Goal: Information Seeking & Learning: Learn about a topic

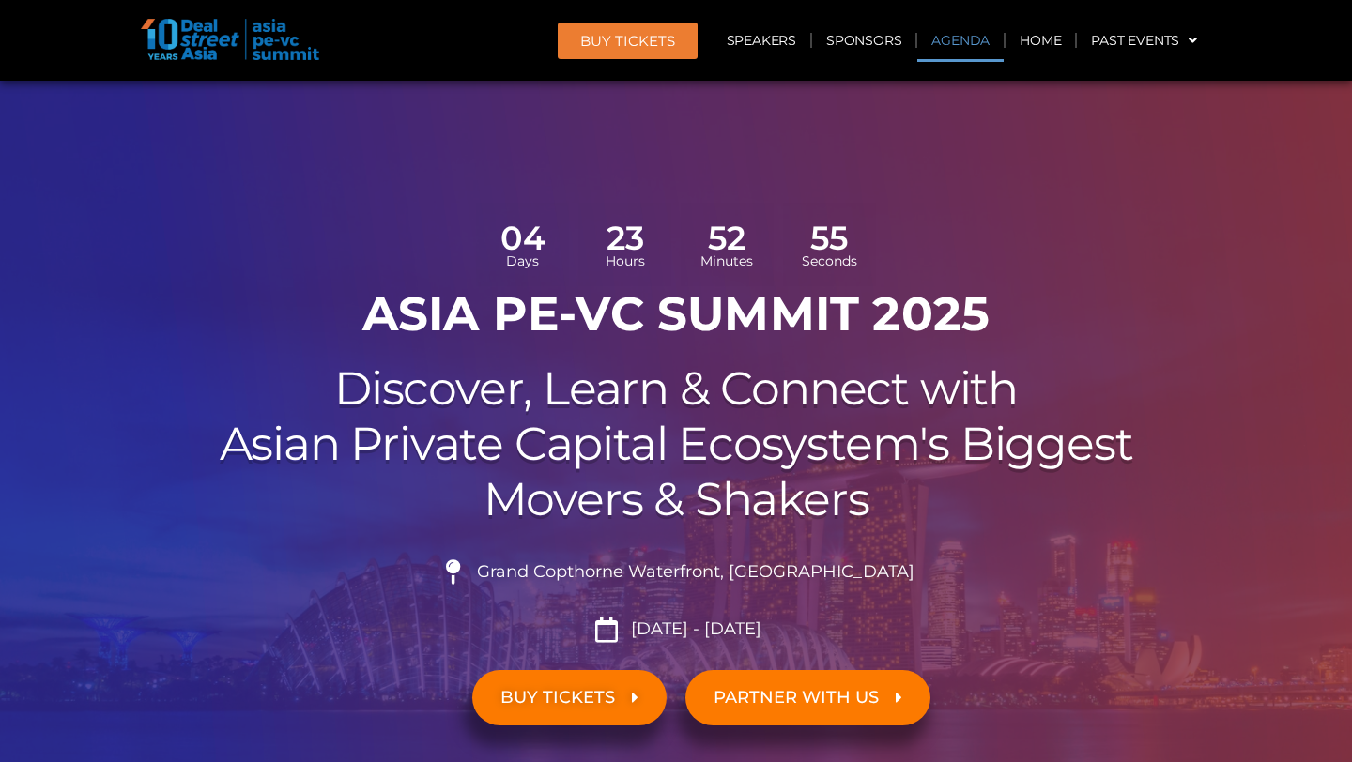
click at [973, 45] on link "Agenda" at bounding box center [960, 40] width 86 height 43
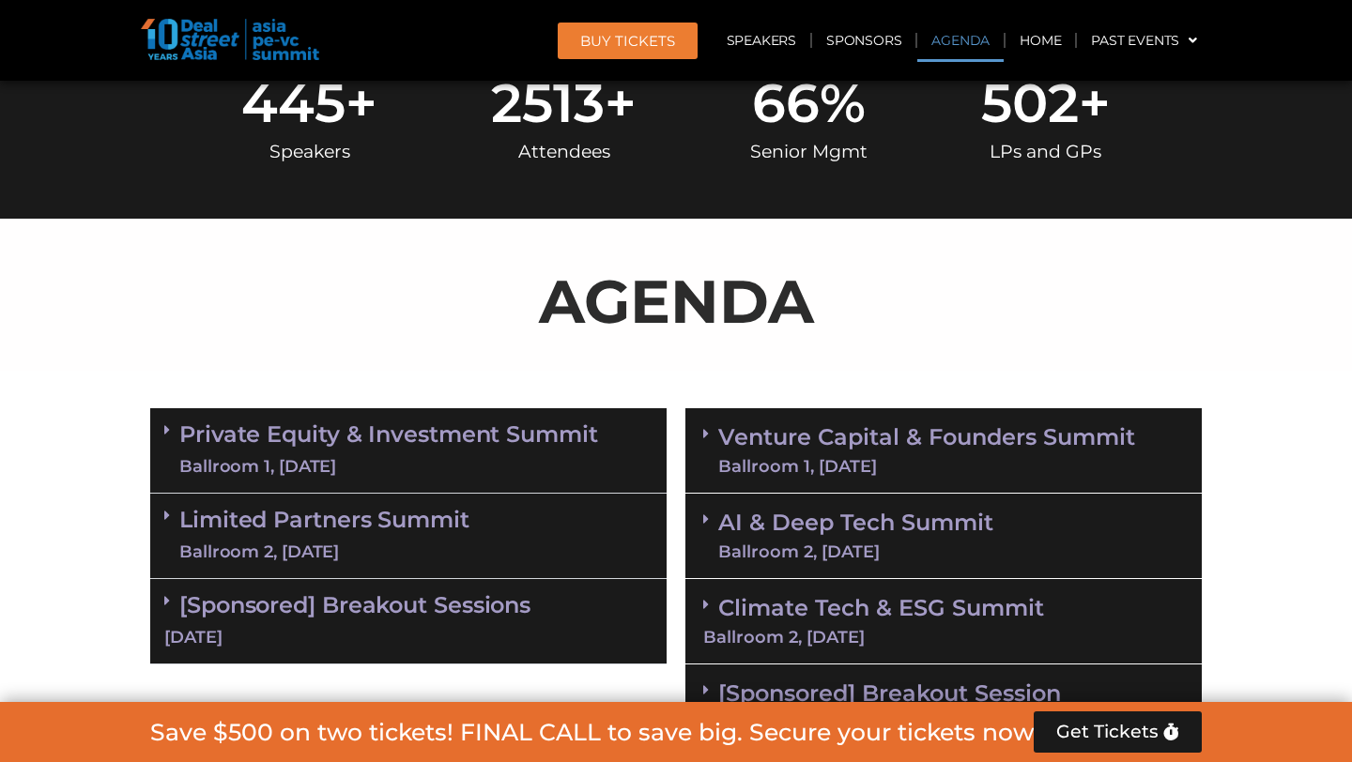
scroll to position [1081, 0]
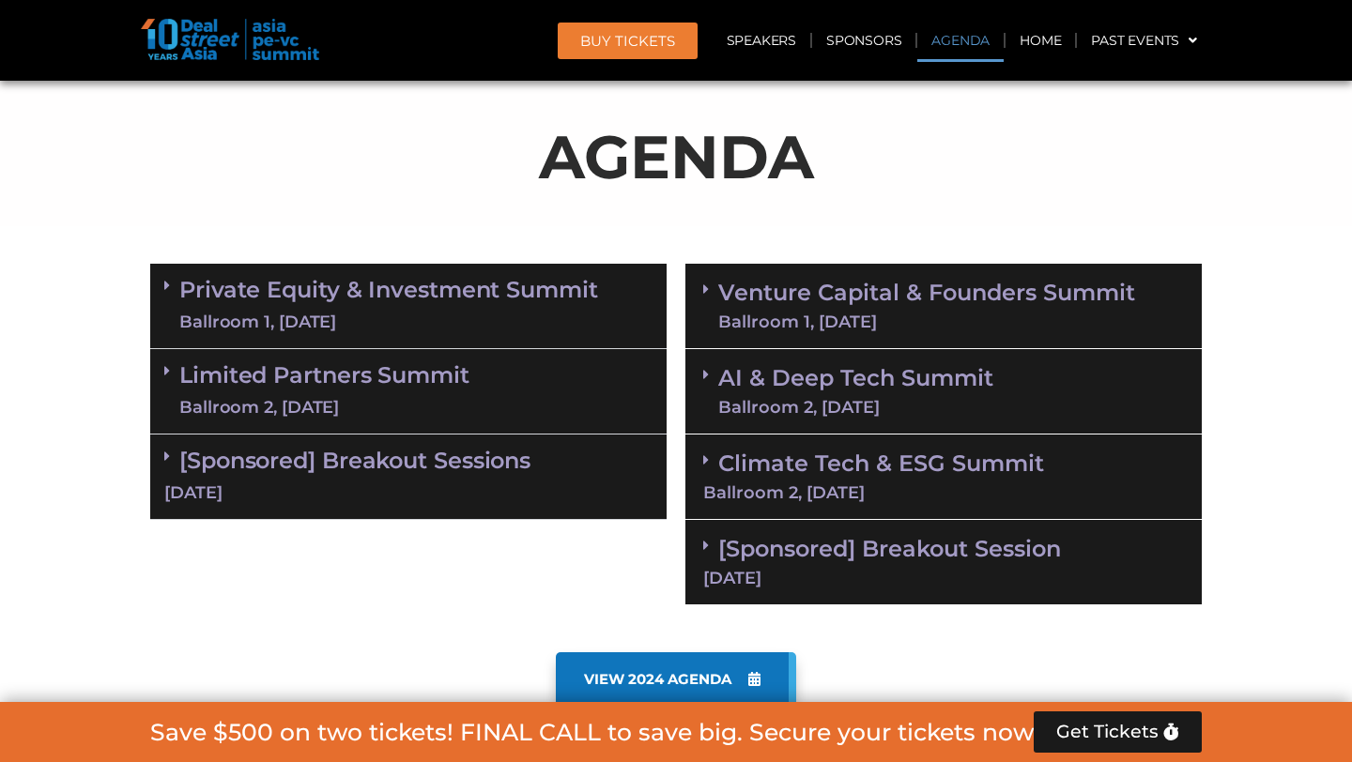
click at [367, 473] on div "[Sponsored] Breakout Sessions [DATE]" at bounding box center [408, 477] width 516 height 85
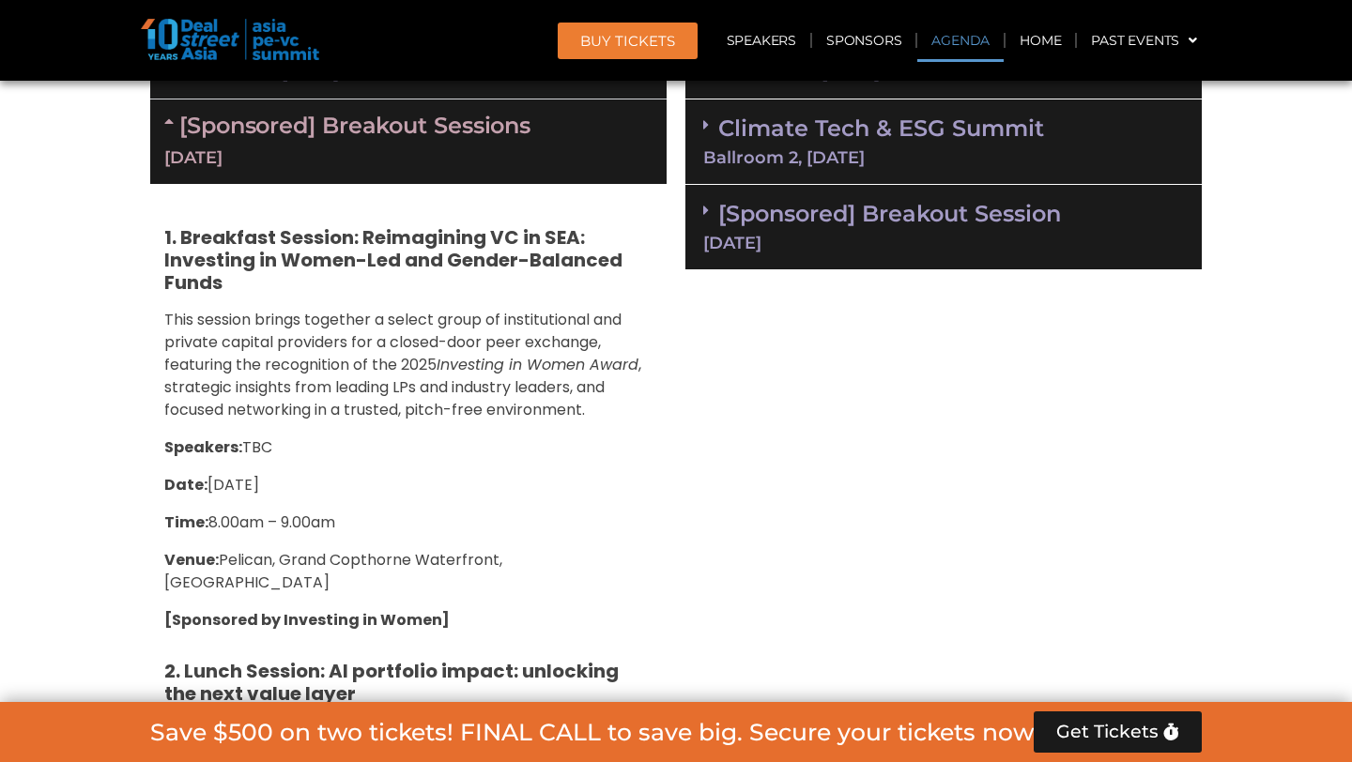
scroll to position [1419, 0]
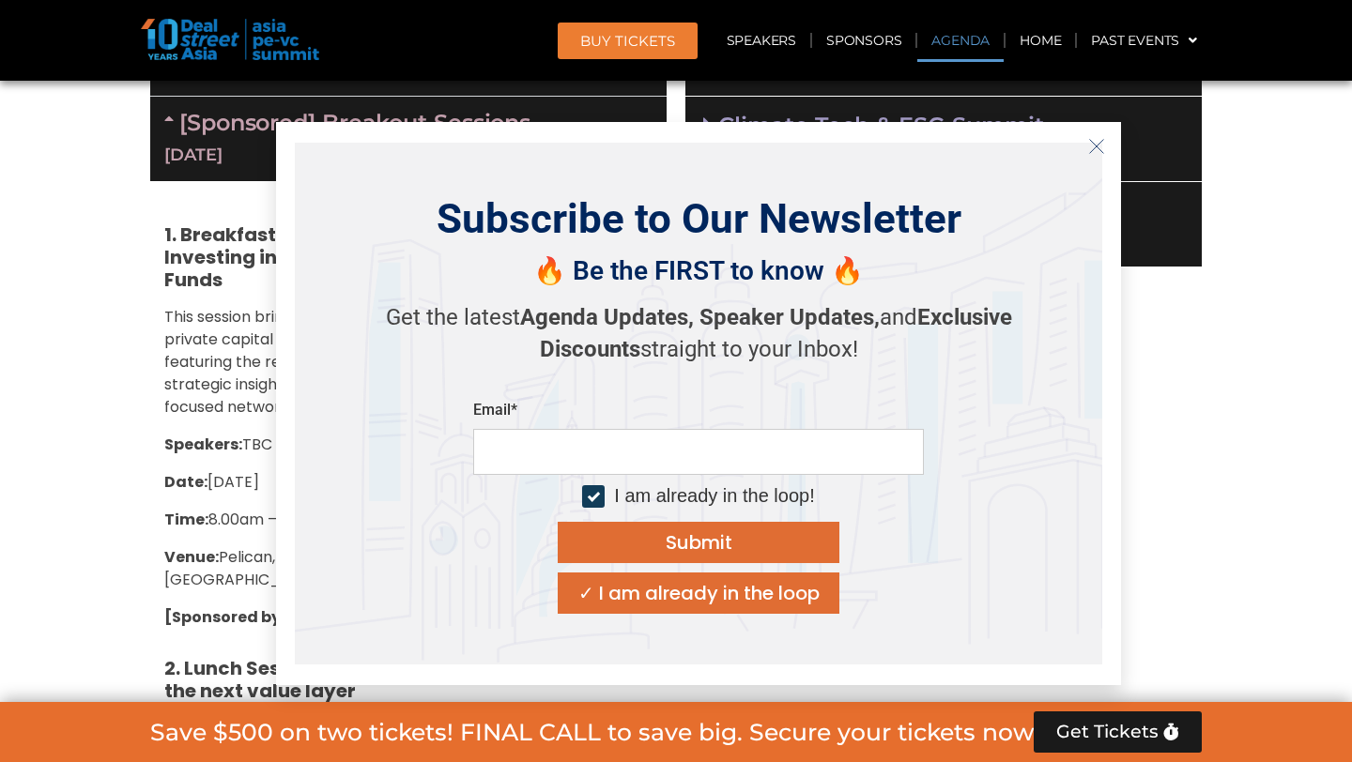
click at [1097, 145] on line "Close" at bounding box center [1096, 146] width 13 height 13
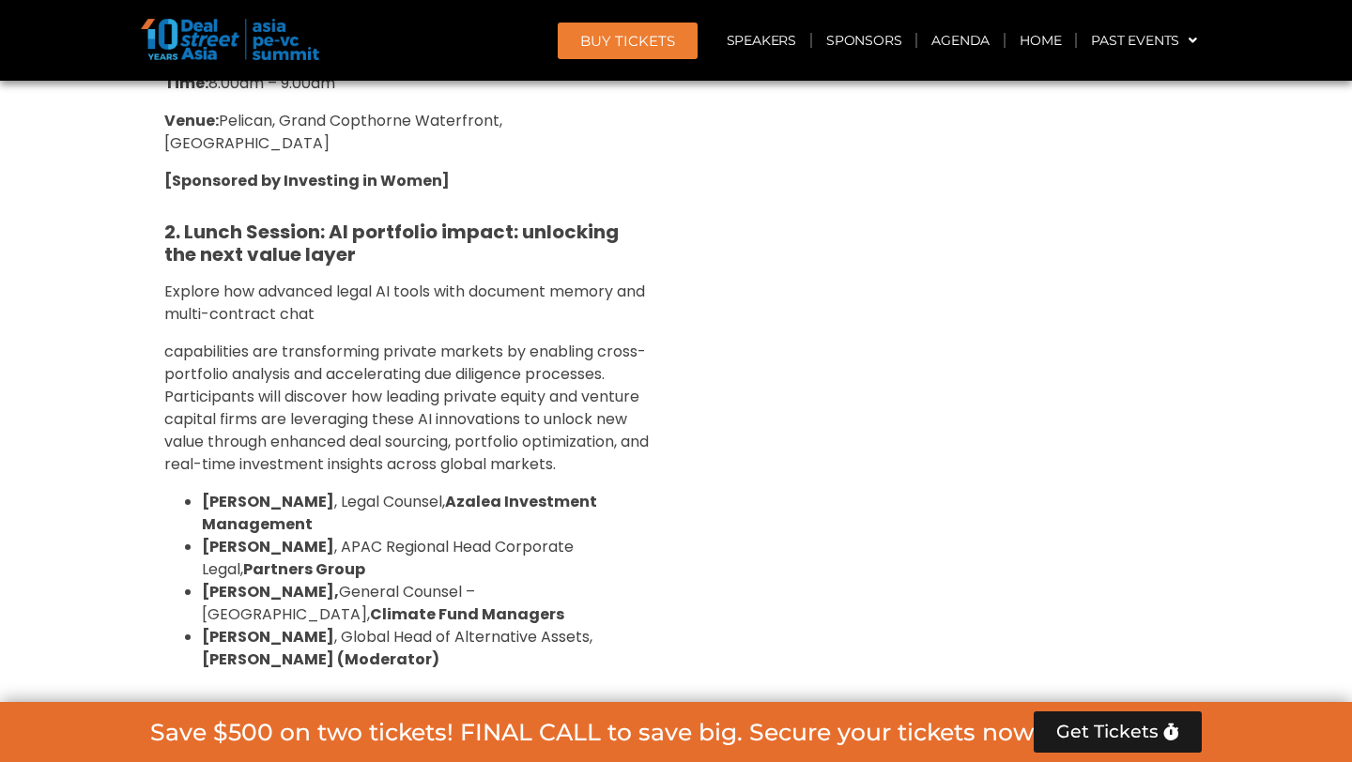
scroll to position [1858, 0]
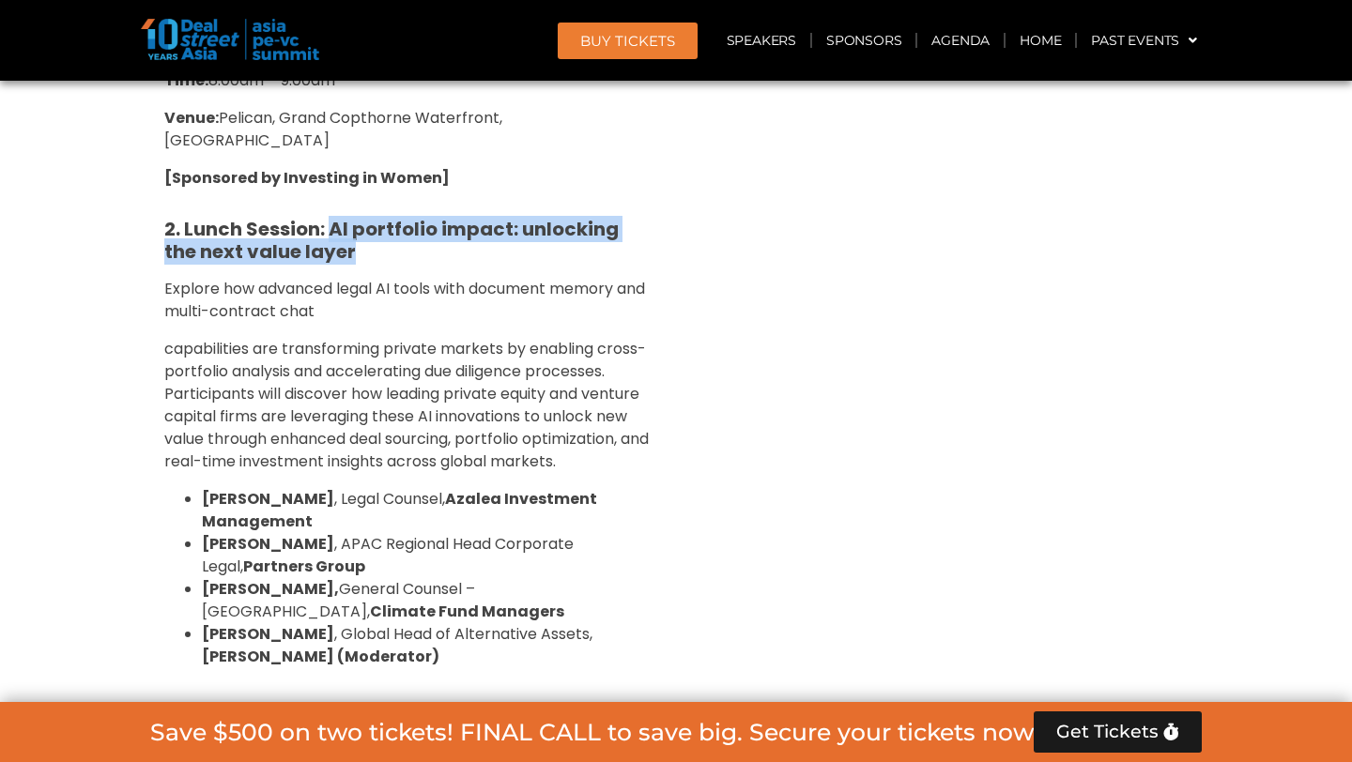
drag, startPoint x: 332, startPoint y: 202, endPoint x: 359, endPoint y: 227, distance: 36.5
click at [359, 227] on h5 "2. Lunch Session: AI portfolio impact: unlocking the next value layer" at bounding box center [408, 240] width 488 height 45
copy strong "AI portfolio impact: unlocking the next value layer"
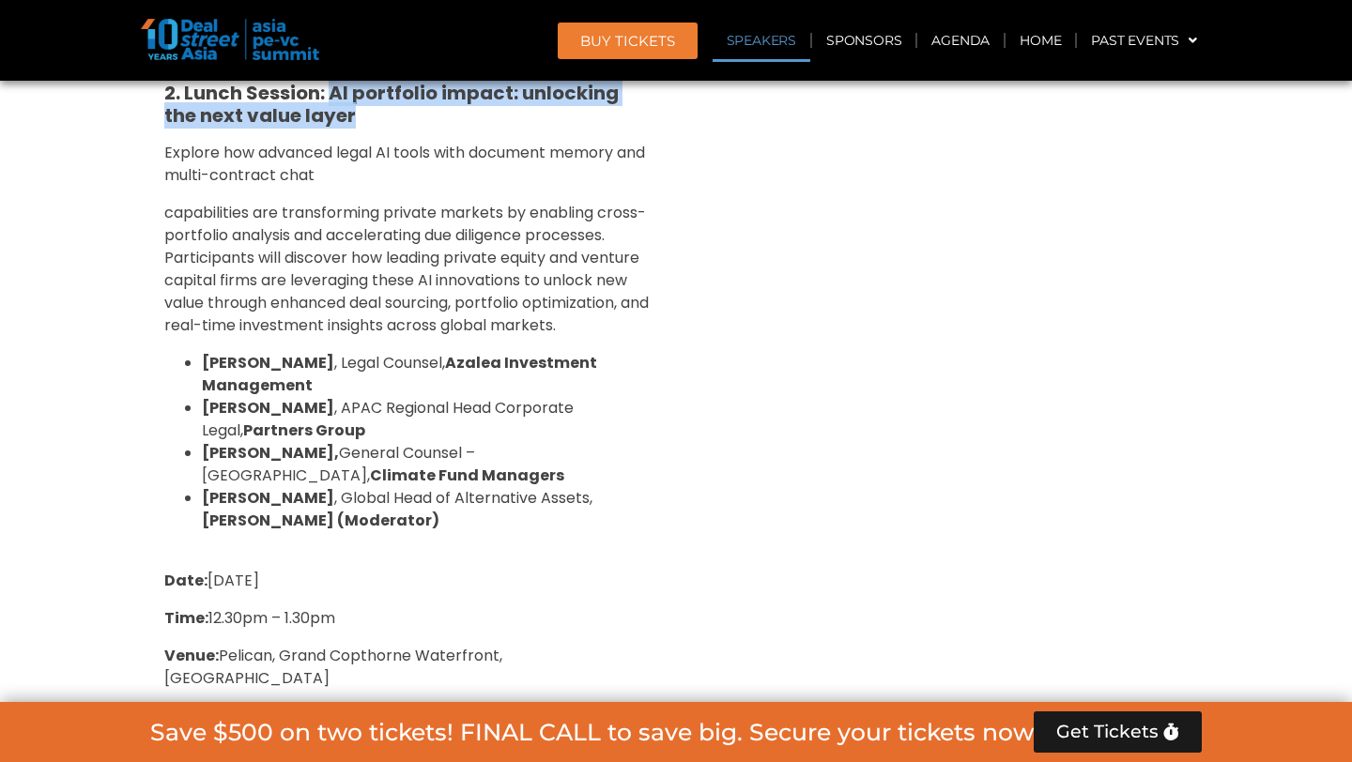
scroll to position [2074, 0]
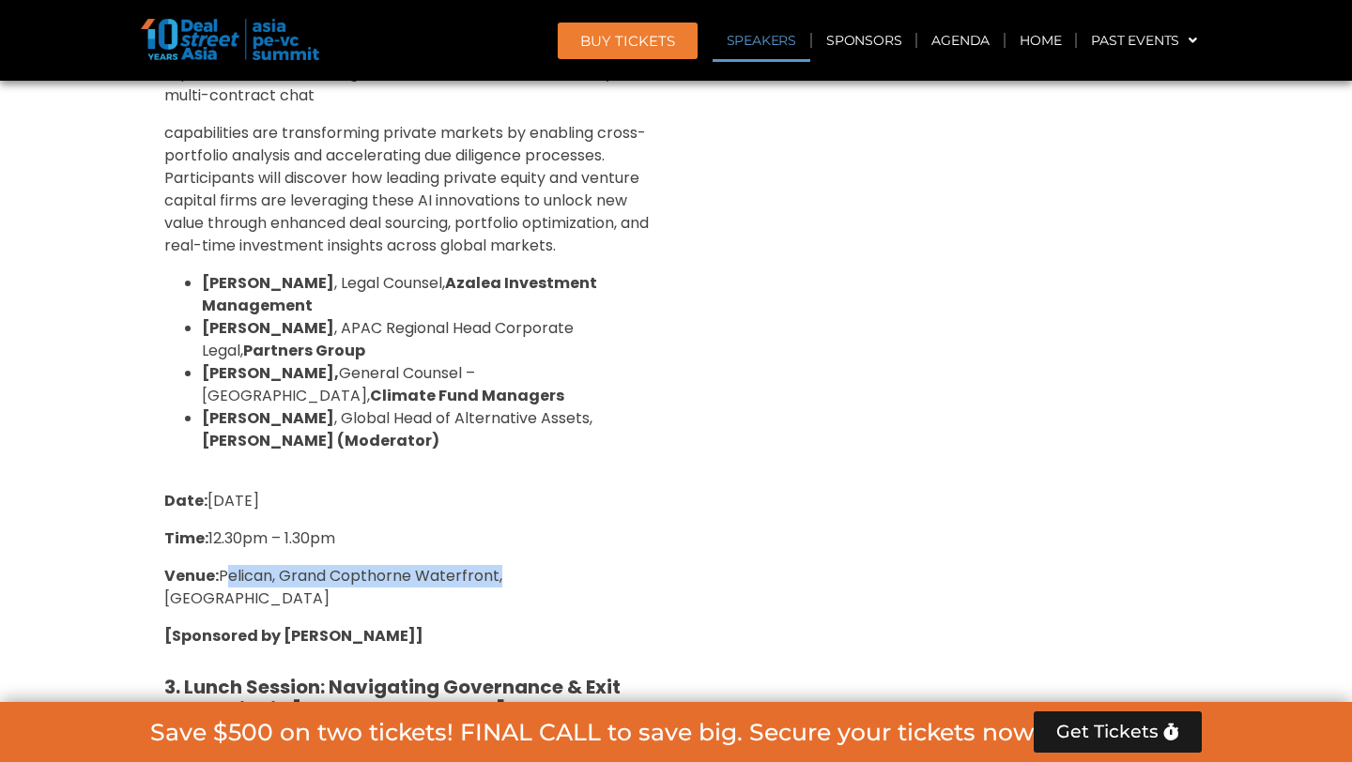
drag, startPoint x: 223, startPoint y: 548, endPoint x: 500, endPoint y: 542, distance: 278.0
click at [500, 565] on span "Venue: [GEOGRAPHIC_DATA], [GEOGRAPHIC_DATA], [GEOGRAPHIC_DATA]" at bounding box center [333, 587] width 338 height 44
copy span "Pelican, Grand Copthorne Waterfront"
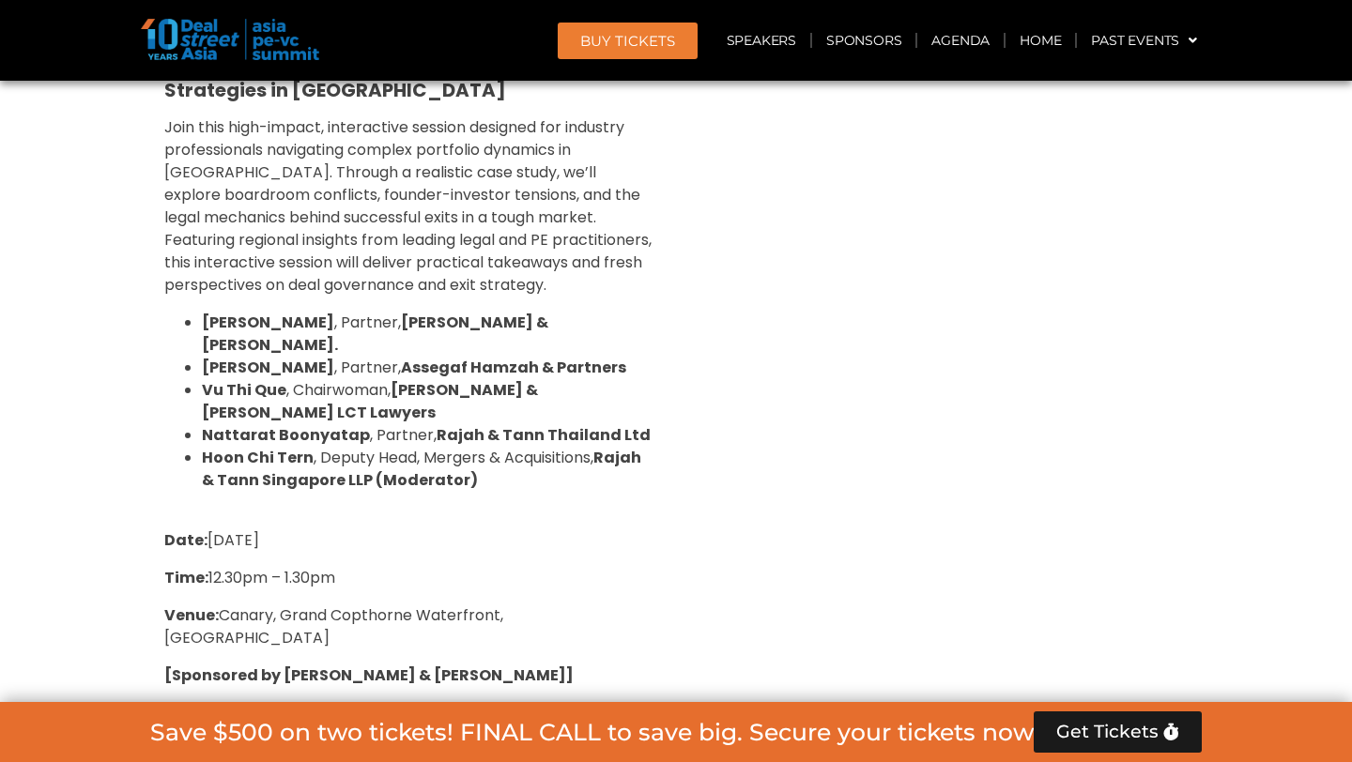
scroll to position [2708, 0]
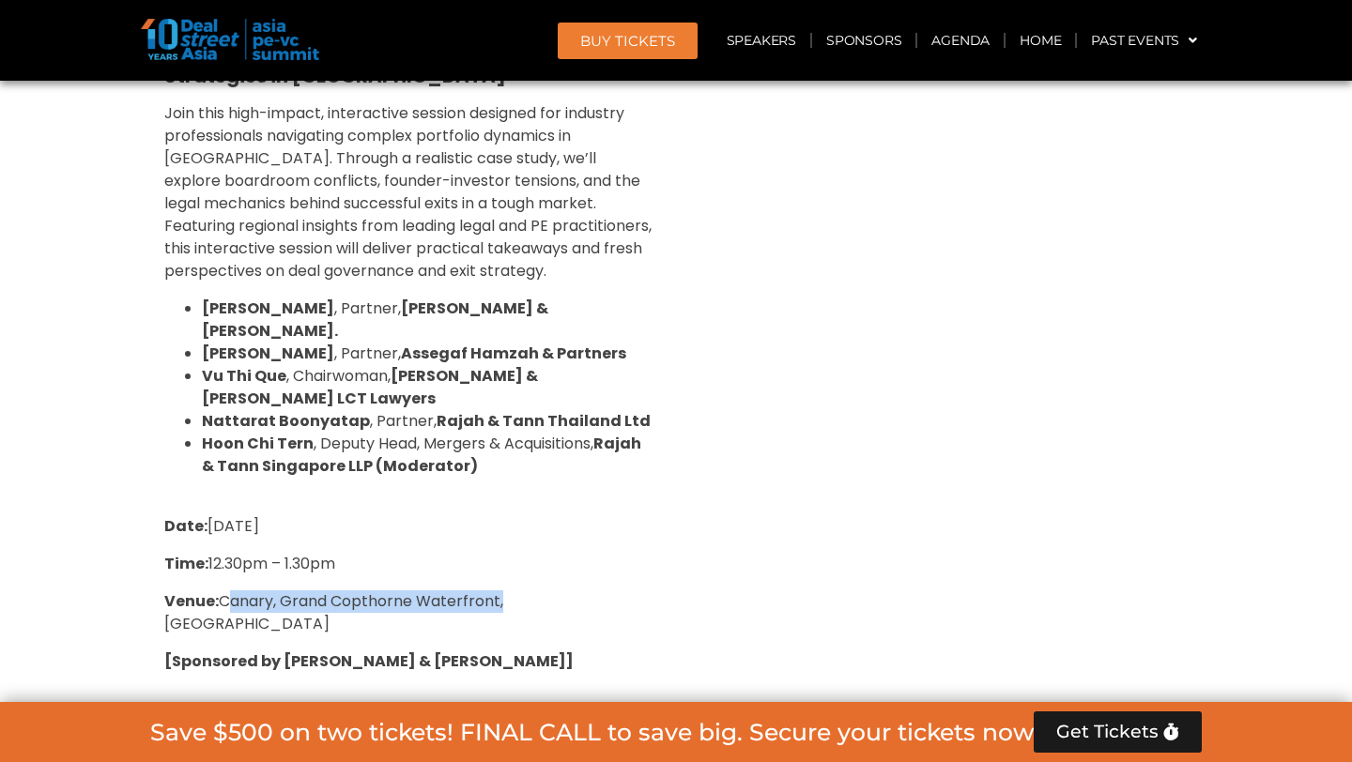
copy span "Canary, Grand Copthorne Waterfront"
drag, startPoint x: 226, startPoint y: 532, endPoint x: 499, endPoint y: 523, distance: 272.4
click at [499, 591] on span "Venue: [GEOGRAPHIC_DATA], [GEOGRAPHIC_DATA], [GEOGRAPHIC_DATA]" at bounding box center [333, 613] width 339 height 44
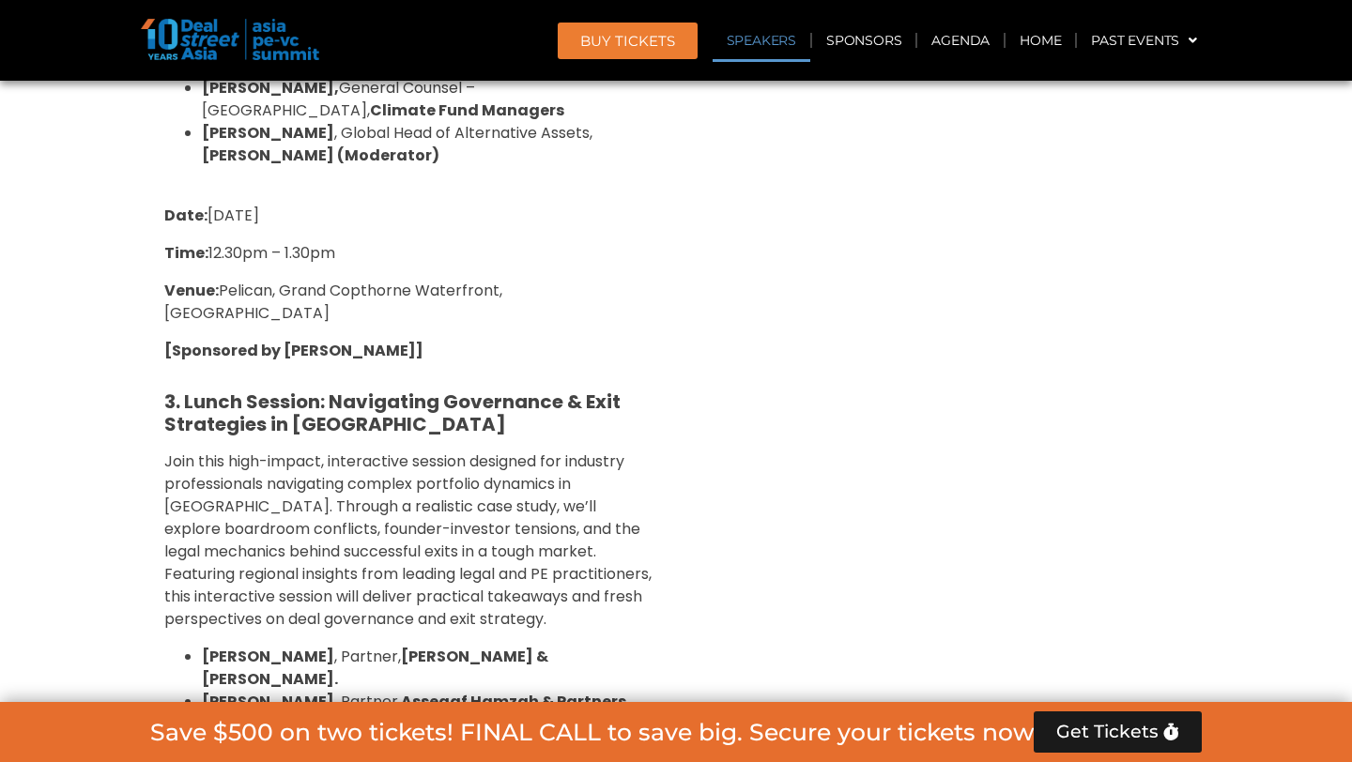
scroll to position [2355, 0]
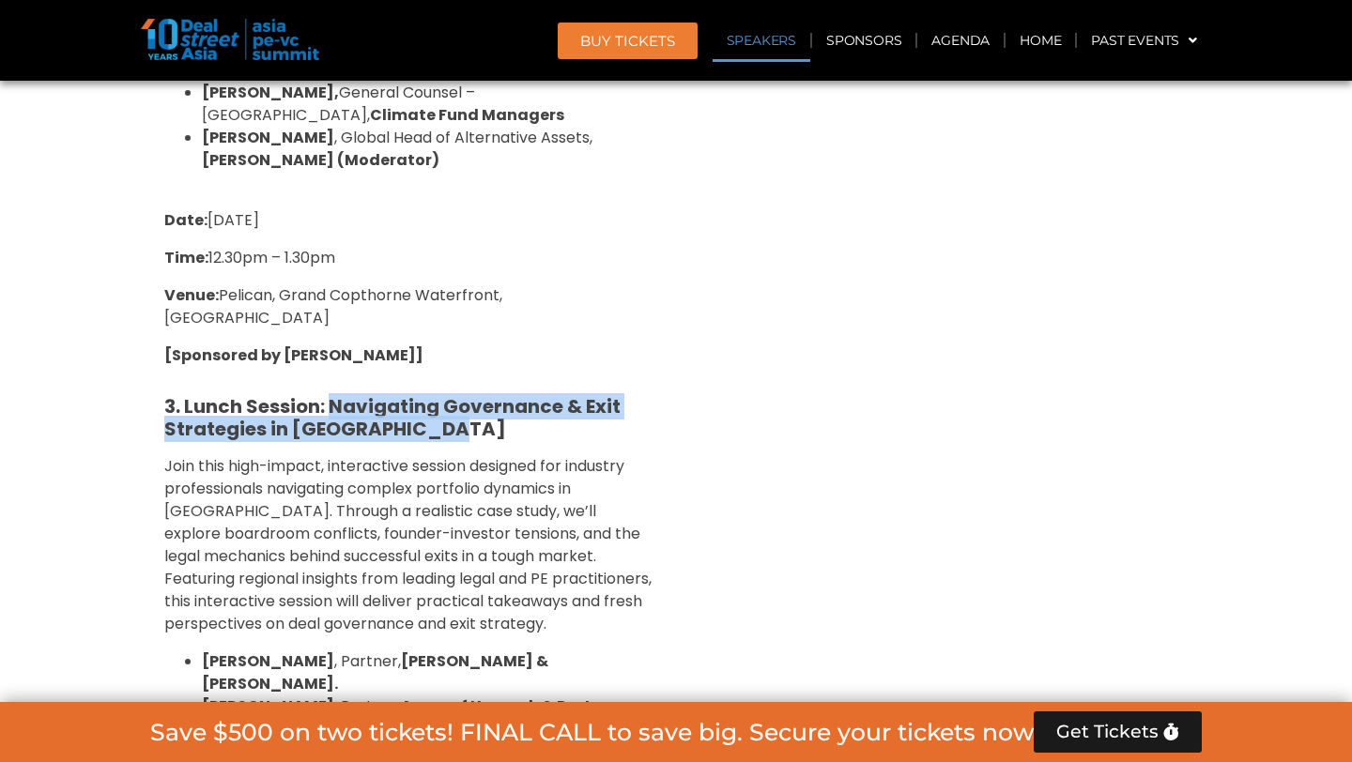
drag, startPoint x: 331, startPoint y: 357, endPoint x: 450, endPoint y: 392, distance: 123.6
click at [450, 395] on h5 "3. Lunch Session: Navigating Governance & Exit Strategies in [GEOGRAPHIC_DATA]" at bounding box center [408, 417] width 488 height 45
copy strong "Navigating Governance & Exit Strategies in [GEOGRAPHIC_DATA]"
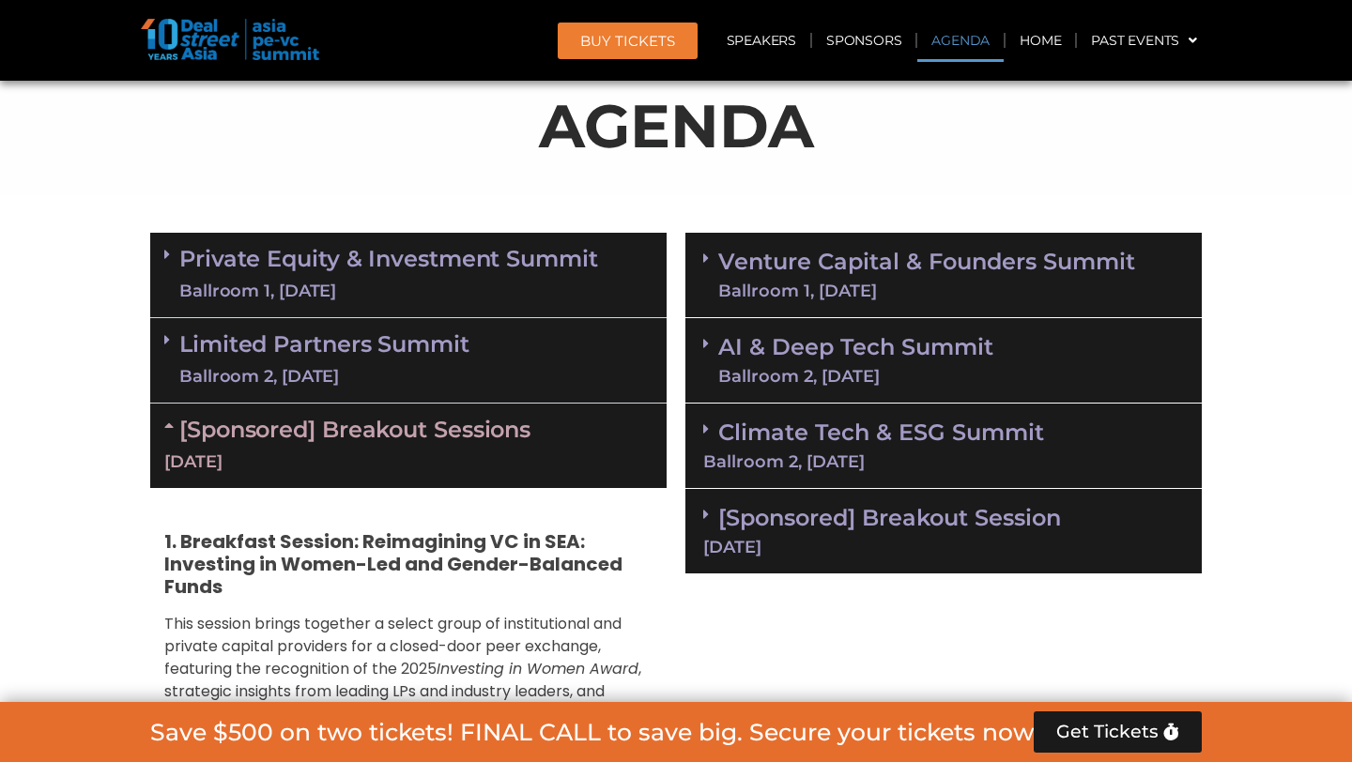
scroll to position [1114, 0]
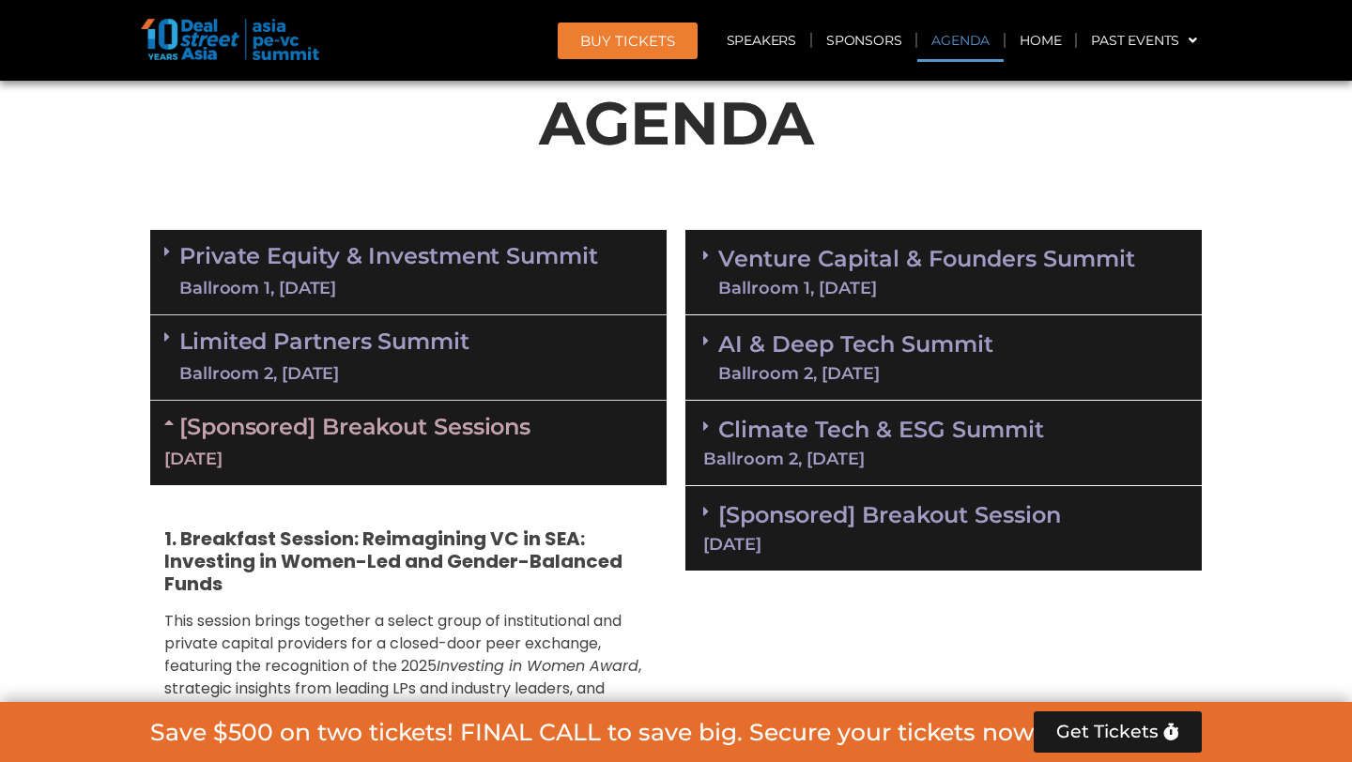
click at [826, 512] on link "[Sponsored] Breakout Session [DATE]" at bounding box center [943, 527] width 481 height 52
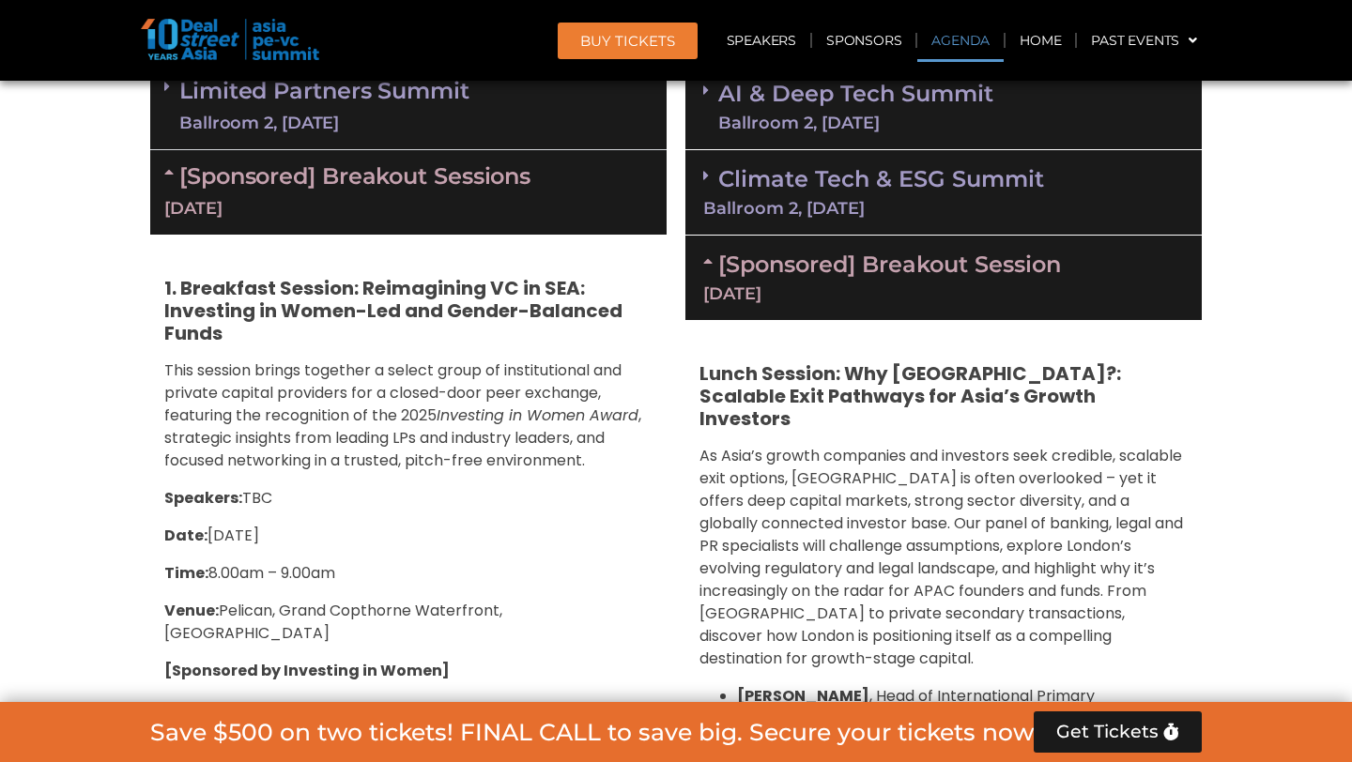
scroll to position [1366, 0]
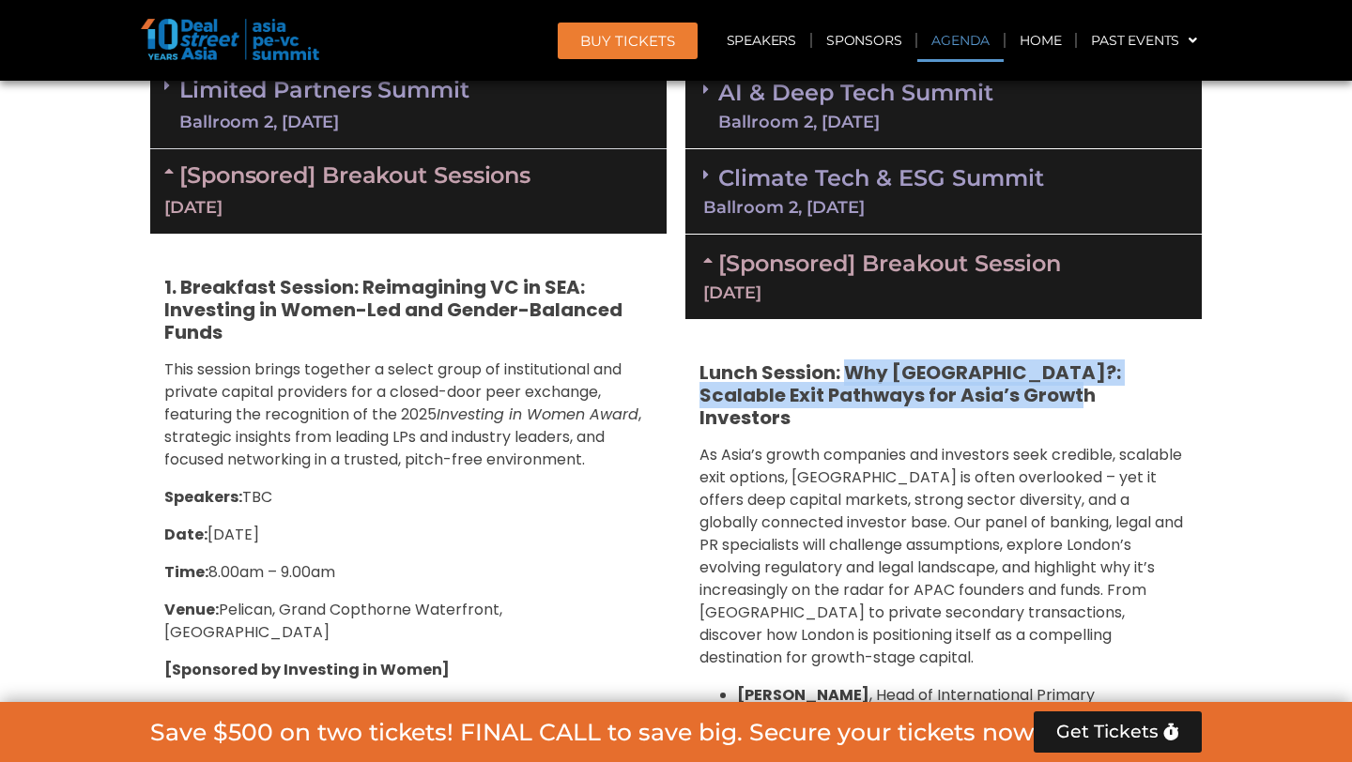
drag, startPoint x: 852, startPoint y: 365, endPoint x: 1078, endPoint y: 392, distance: 227.9
click at [1078, 390] on h5 "Lunch Session: Why [GEOGRAPHIC_DATA]?: Scalable Exit Pathways for Asia’s Growth…" at bounding box center [943, 395] width 488 height 68
copy strong "Why [GEOGRAPHIC_DATA]?: Scalable Exit Pathways for Asia’s Growth Investors"
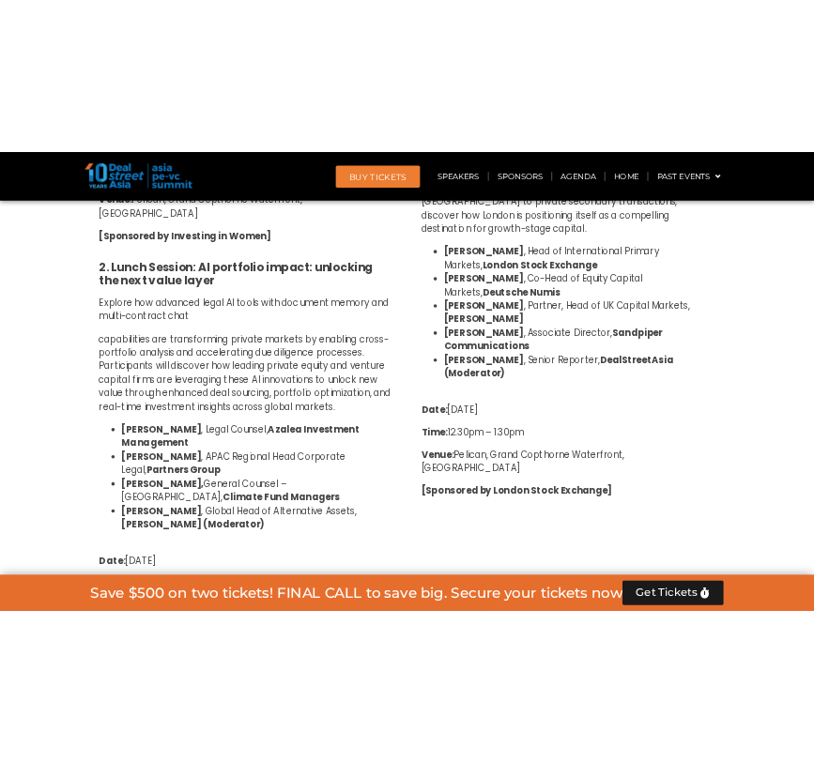
scroll to position [1898, 0]
